Goal: Use online tool/utility: Utilize a website feature to perform a specific function

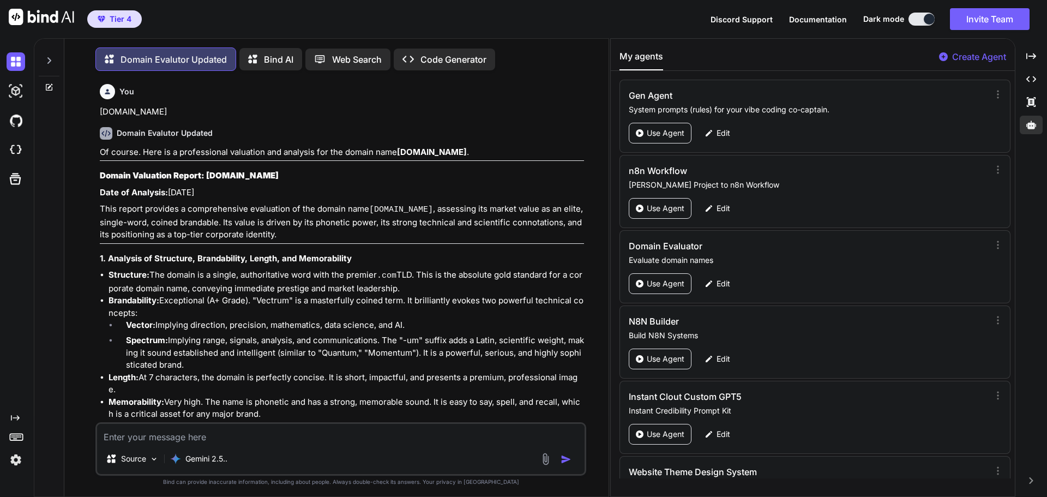
scroll to position [128, 0]
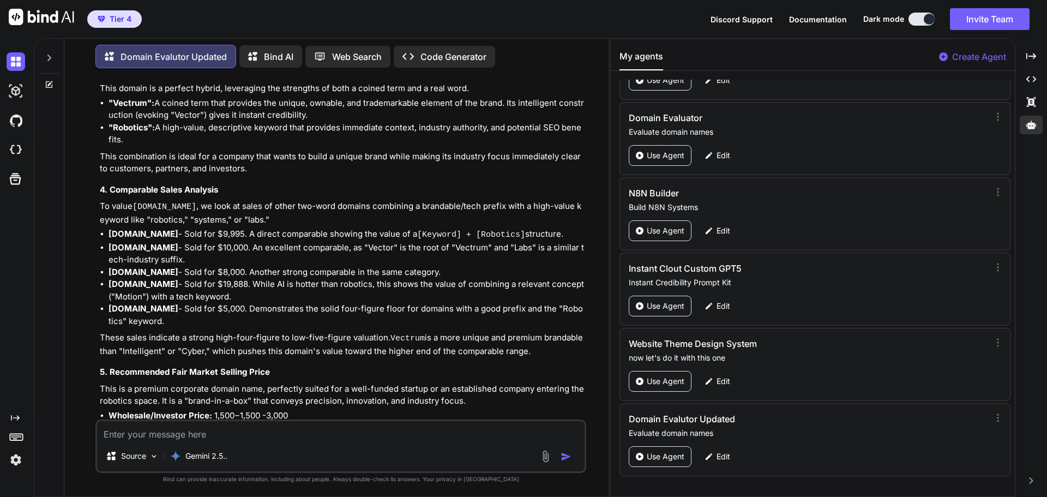
click at [170, 432] on textarea at bounding box center [340, 431] width 487 height 20
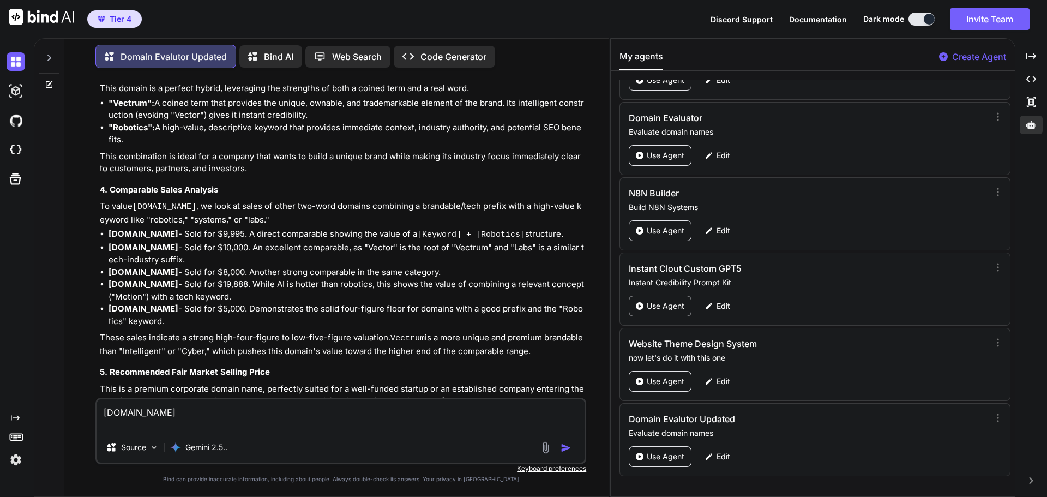
type textarea "[DOMAIN_NAME]"
click at [561, 448] on img "button" at bounding box center [566, 447] width 11 height 11
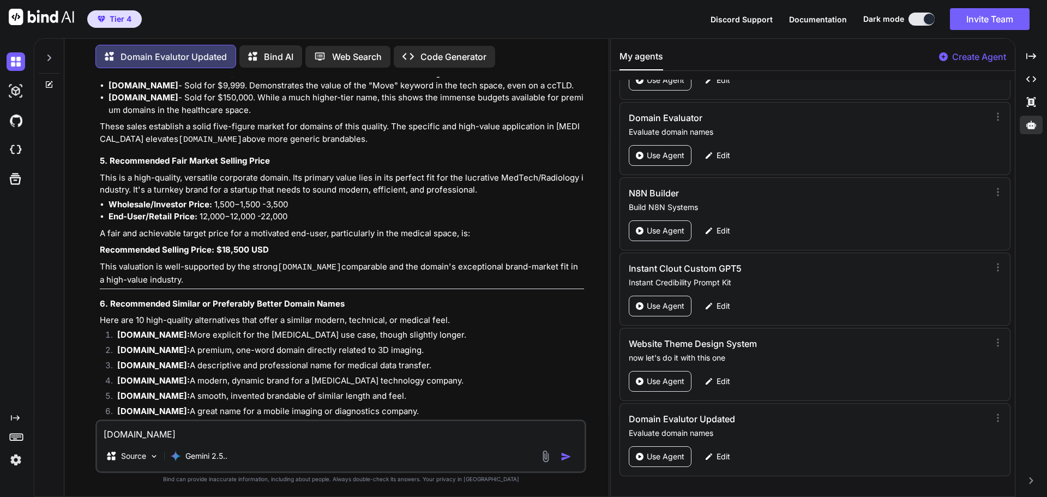
scroll to position [6378, 0]
click at [154, 437] on textarea "[DOMAIN_NAME]" at bounding box center [340, 431] width 487 height 20
paste textarea "[DOMAIN_NAME]"
type textarea "[DOMAIN_NAME]"
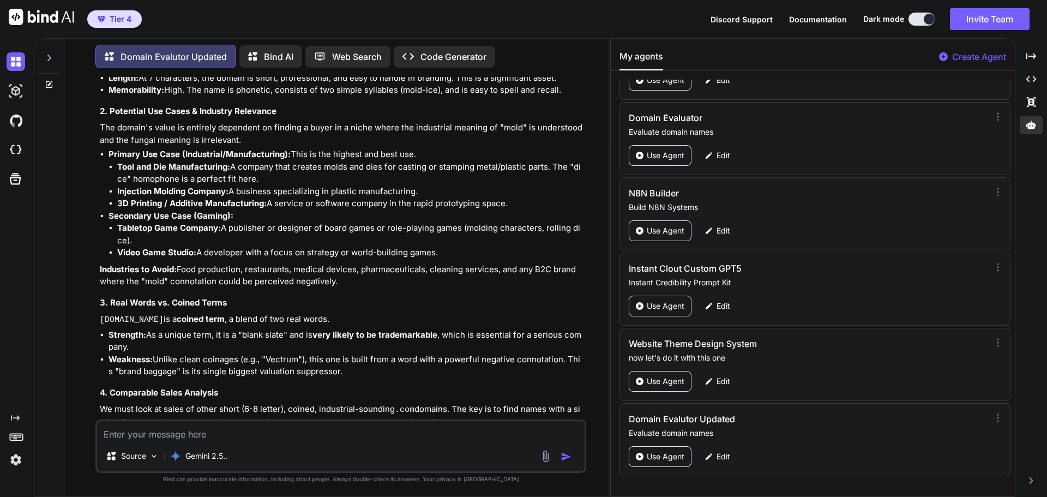
scroll to position [7090, 0]
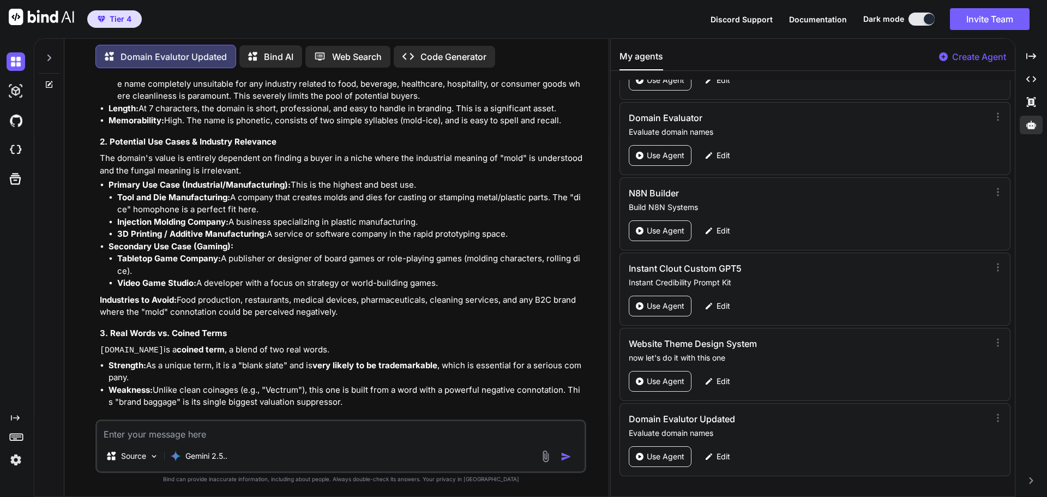
click at [157, 431] on textarea at bounding box center [340, 431] width 487 height 20
paste textarea "[DOMAIN_NAME]"
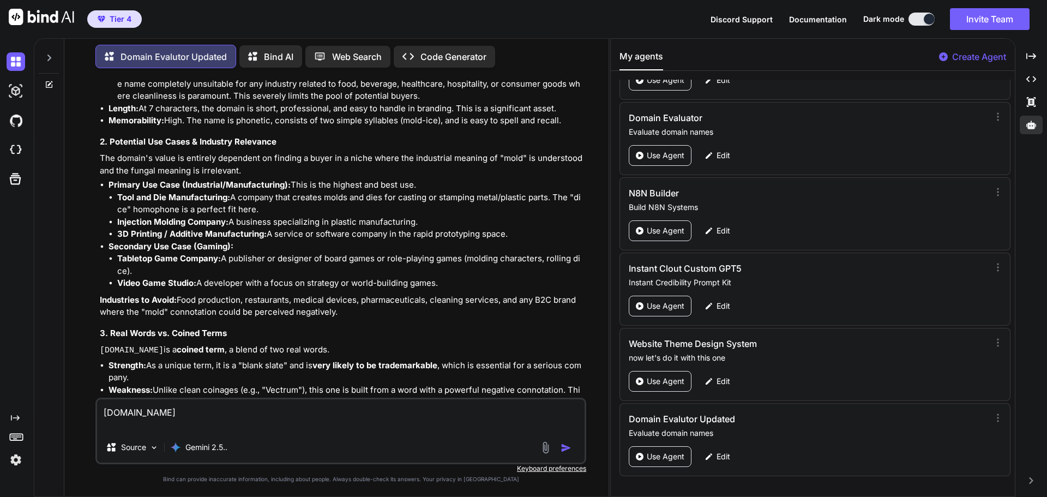
type textarea "[DOMAIN_NAME]"
click at [563, 446] on img "button" at bounding box center [566, 447] width 11 height 11
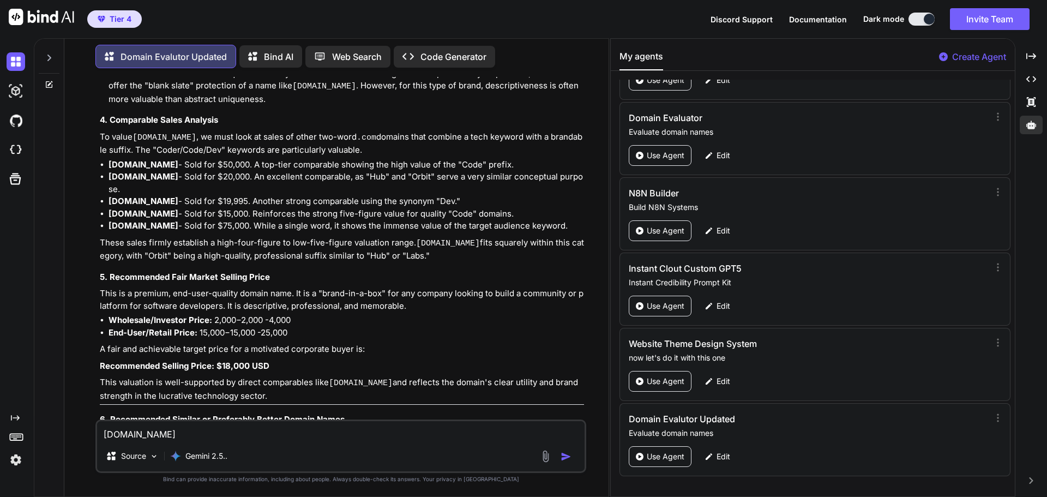
scroll to position [8569, 0]
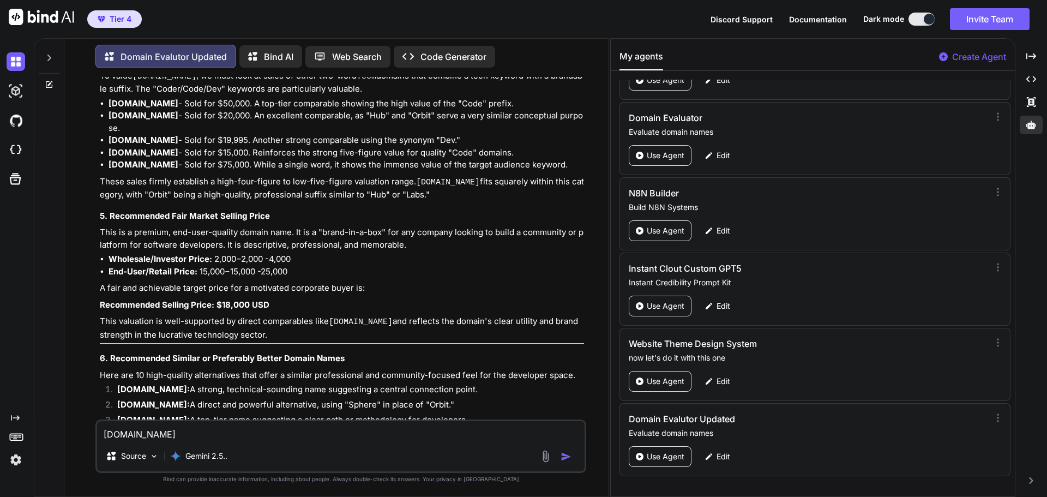
click at [134, 432] on textarea "[DOMAIN_NAME]" at bounding box center [340, 431] width 487 height 20
paste textarea "[DOMAIN_NAME]"
type textarea "[DOMAIN_NAME]"
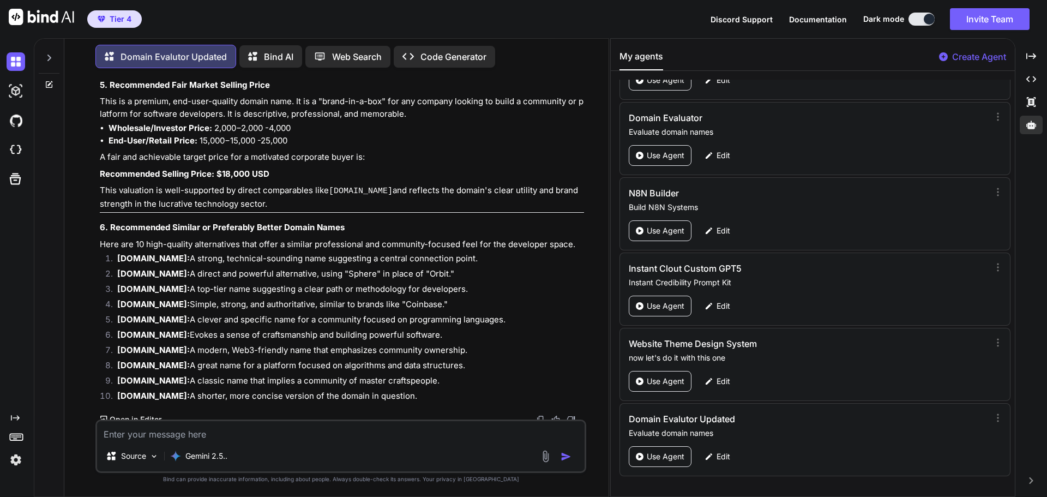
click at [147, 435] on textarea at bounding box center [340, 431] width 487 height 20
paste textarea "[DOMAIN_NAME]"
type textarea "[DOMAIN_NAME]"
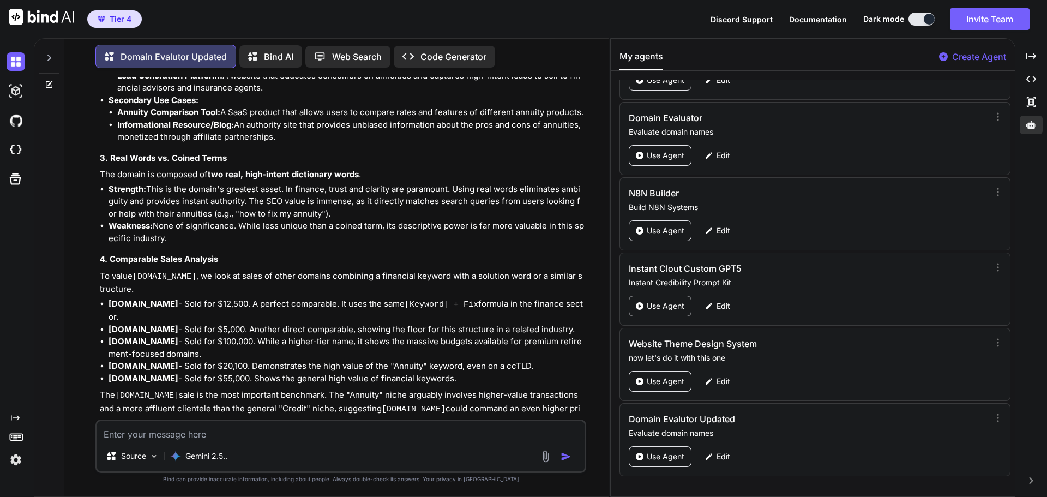
scroll to position [10625, 0]
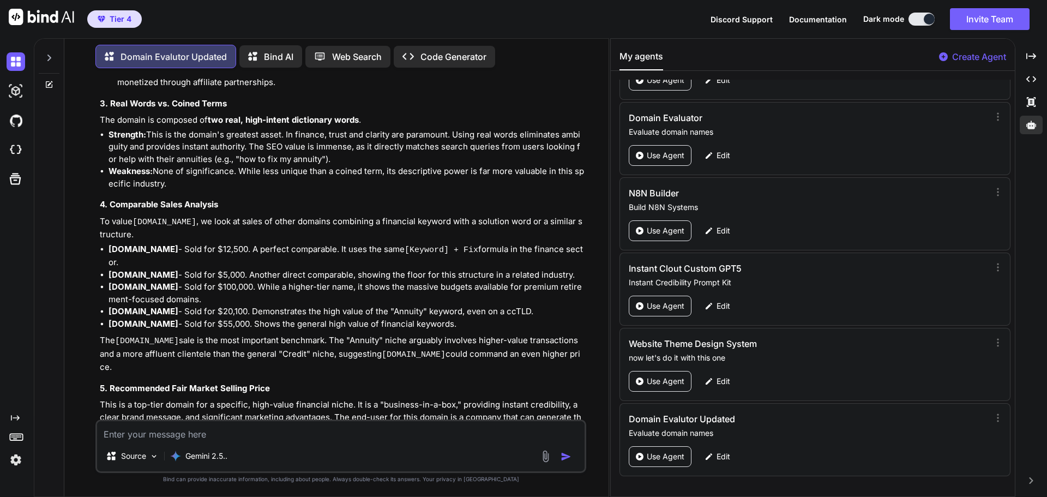
click at [173, 432] on textarea at bounding box center [340, 431] width 487 height 20
paste textarea "[DOMAIN_NAME]"
type textarea "[DOMAIN_NAME]"
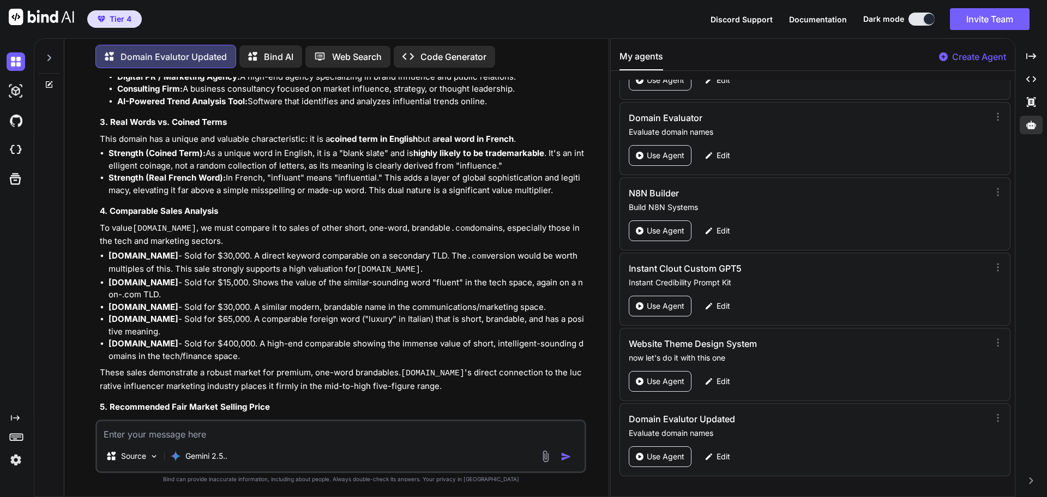
scroll to position [11775, 0]
